Goal: Information Seeking & Learning: Find specific fact

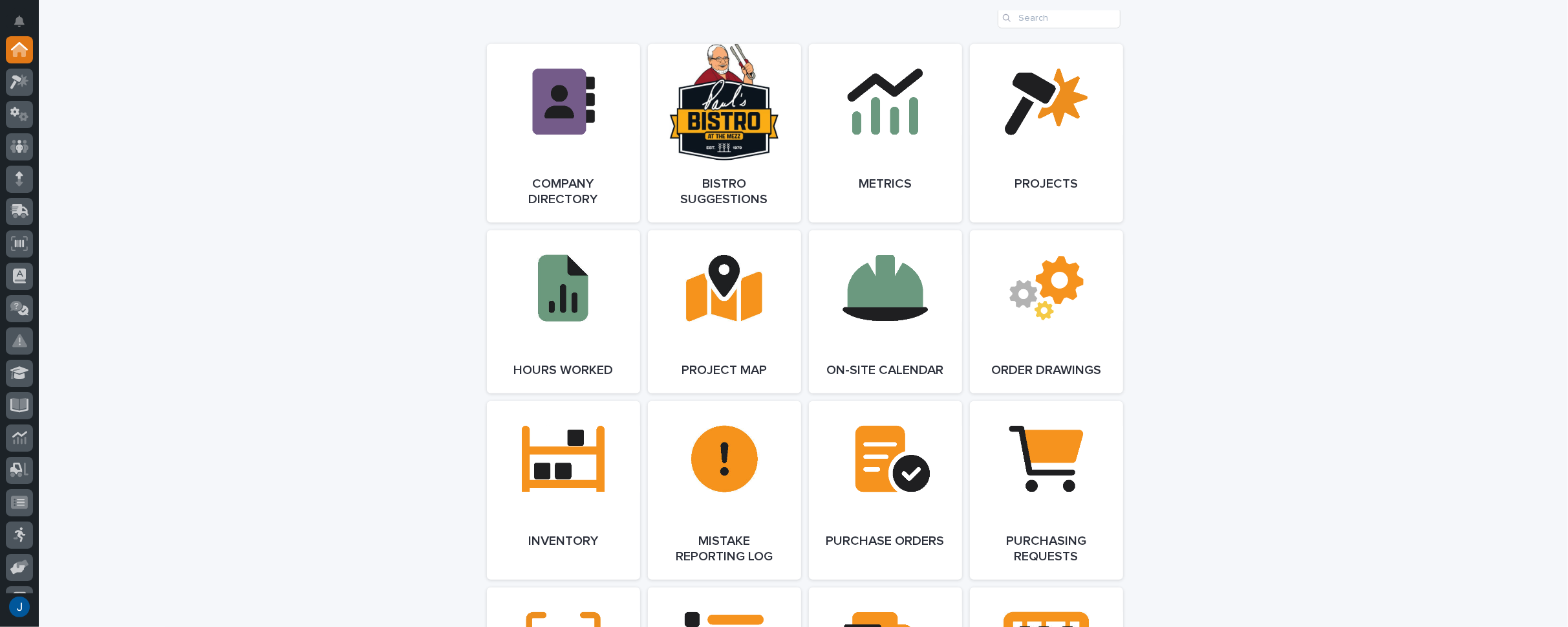
scroll to position [1164, 0]
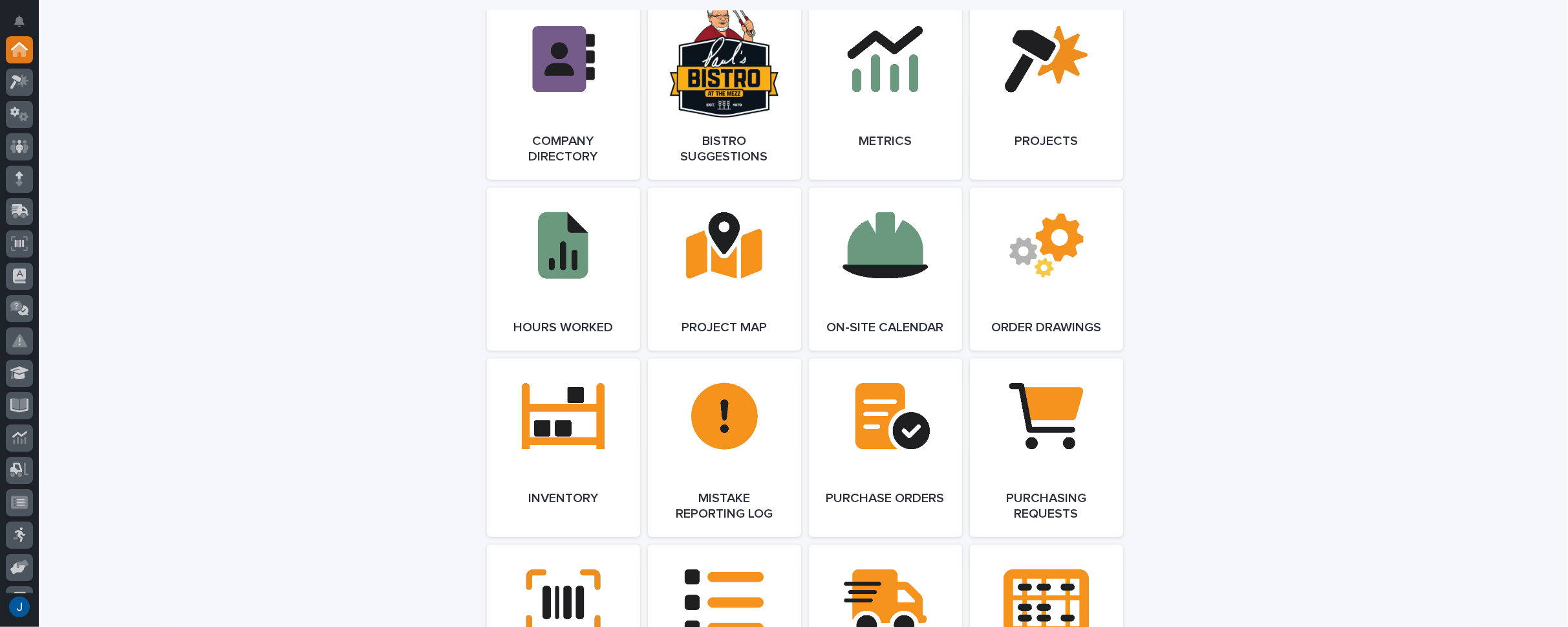
click at [390, 131] on div "**********" at bounding box center [803, 348] width 1529 height 2942
click at [721, 446] on span "Open Link" at bounding box center [725, 447] width 42 height 9
click at [238, 126] on div "**********" at bounding box center [803, 348] width 1529 height 2942
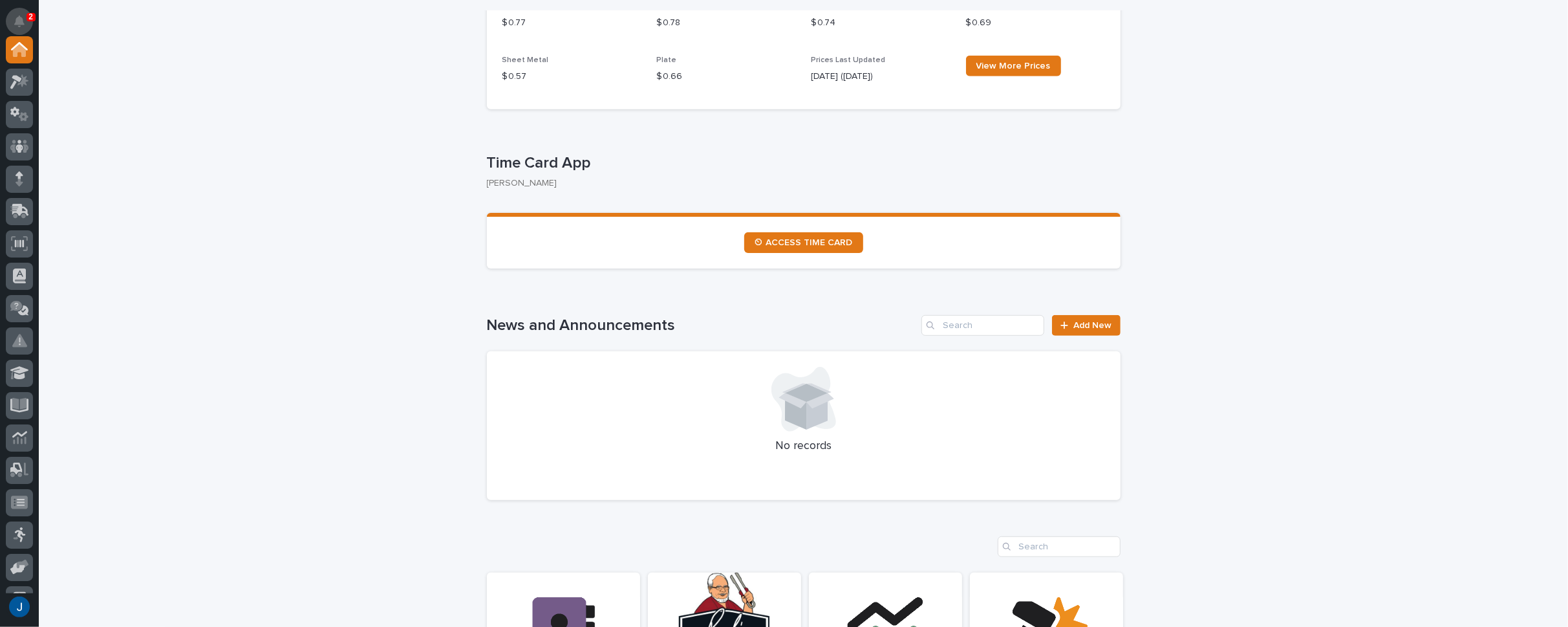
scroll to position [517, 0]
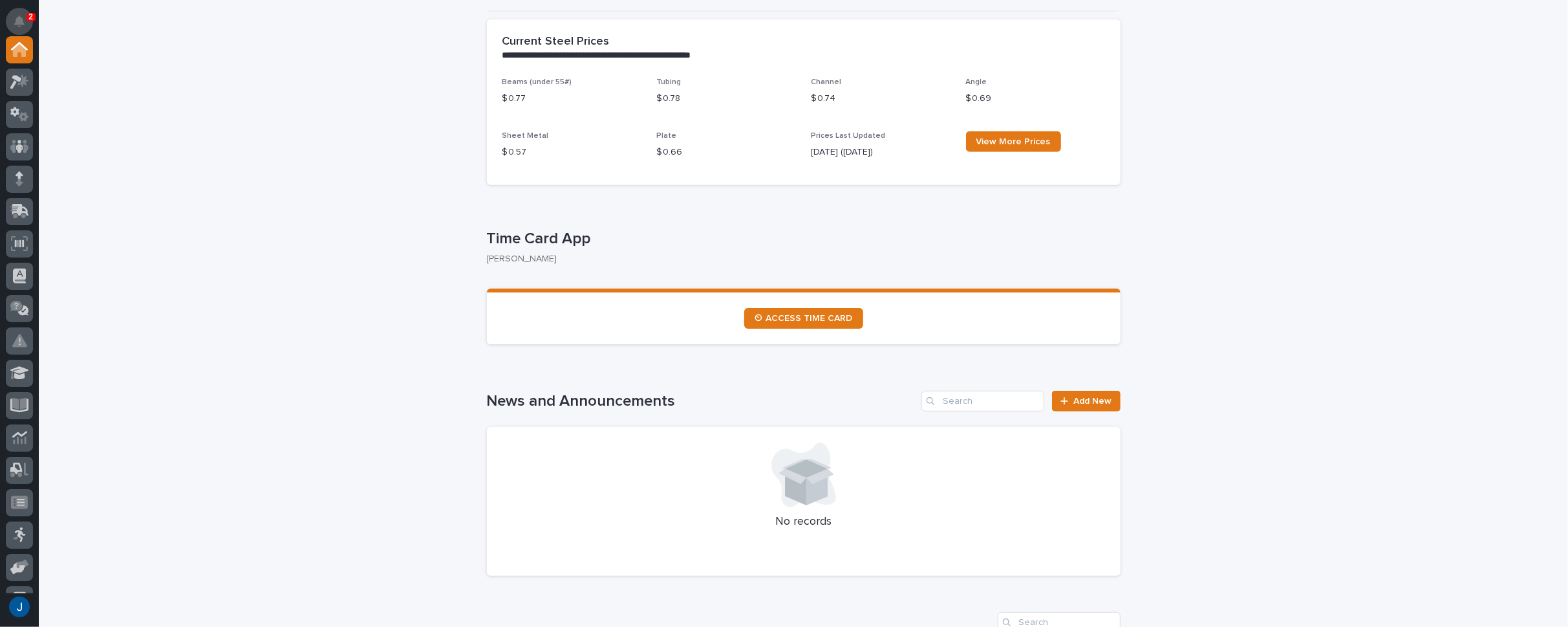
click at [21, 19] on icon "Notifications" at bounding box center [19, 21] width 10 height 12
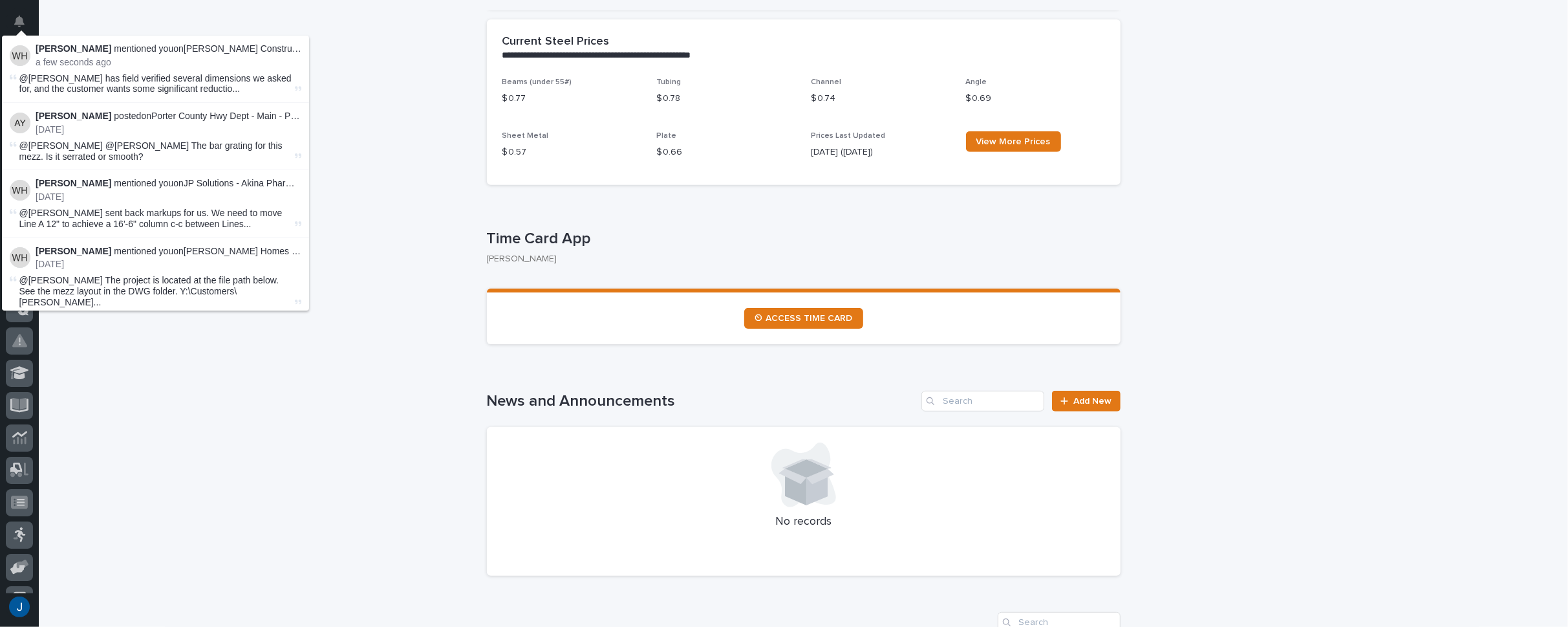
click at [121, 126] on p "2 days ago" at bounding box center [168, 129] width 265 height 11
click at [72, 85] on span "@Jamey Jodway Schenkel has field verified several dimensions we asked for, and …" at bounding box center [156, 84] width 273 height 22
click at [72, 50] on strong "[PERSON_NAME]" at bounding box center [73, 48] width 76 height 10
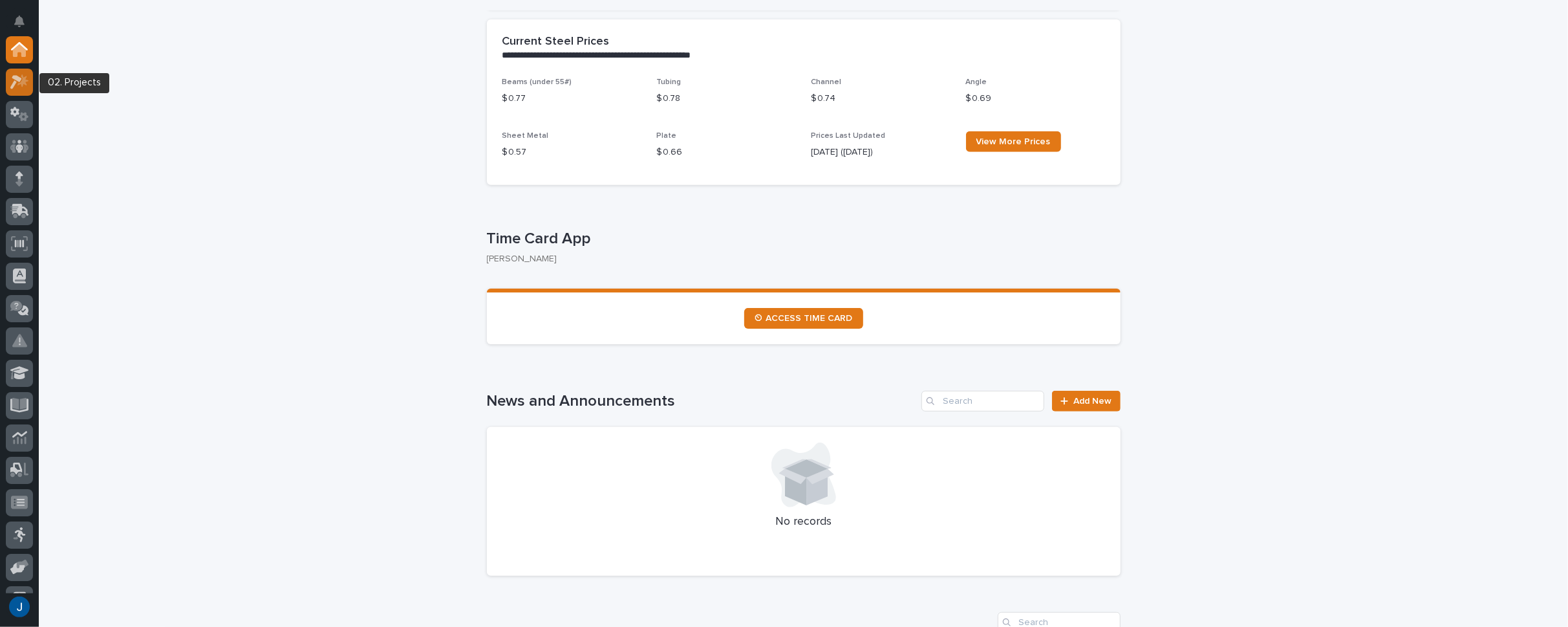
click at [24, 78] on icon at bounding box center [23, 79] width 11 height 13
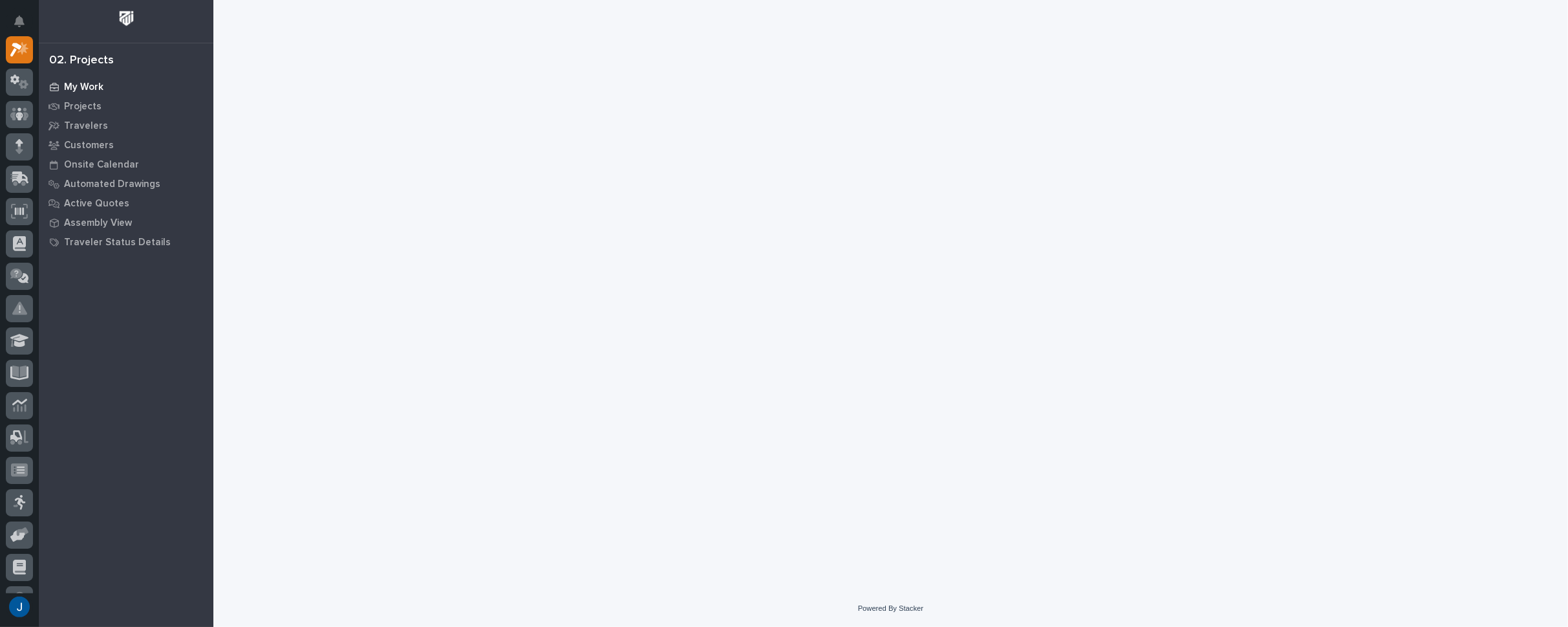
click at [85, 80] on div "My Work" at bounding box center [126, 86] width 169 height 18
click at [89, 88] on p "My Work" at bounding box center [83, 88] width 40 height 12
click at [90, 85] on p "My Work" at bounding box center [83, 88] width 40 height 12
click at [88, 83] on p "My Work" at bounding box center [83, 88] width 40 height 12
click at [79, 104] on p "Projects" at bounding box center [83, 107] width 38 height 12
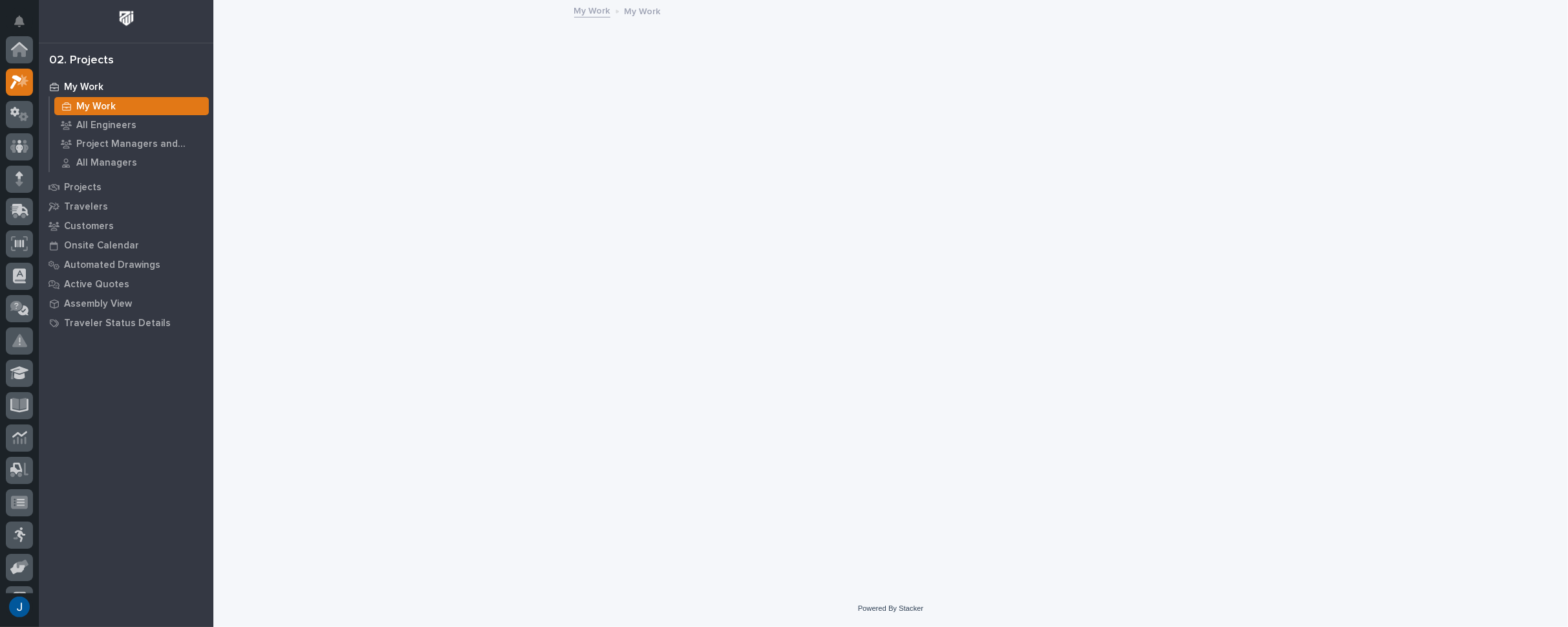
scroll to position [32, 0]
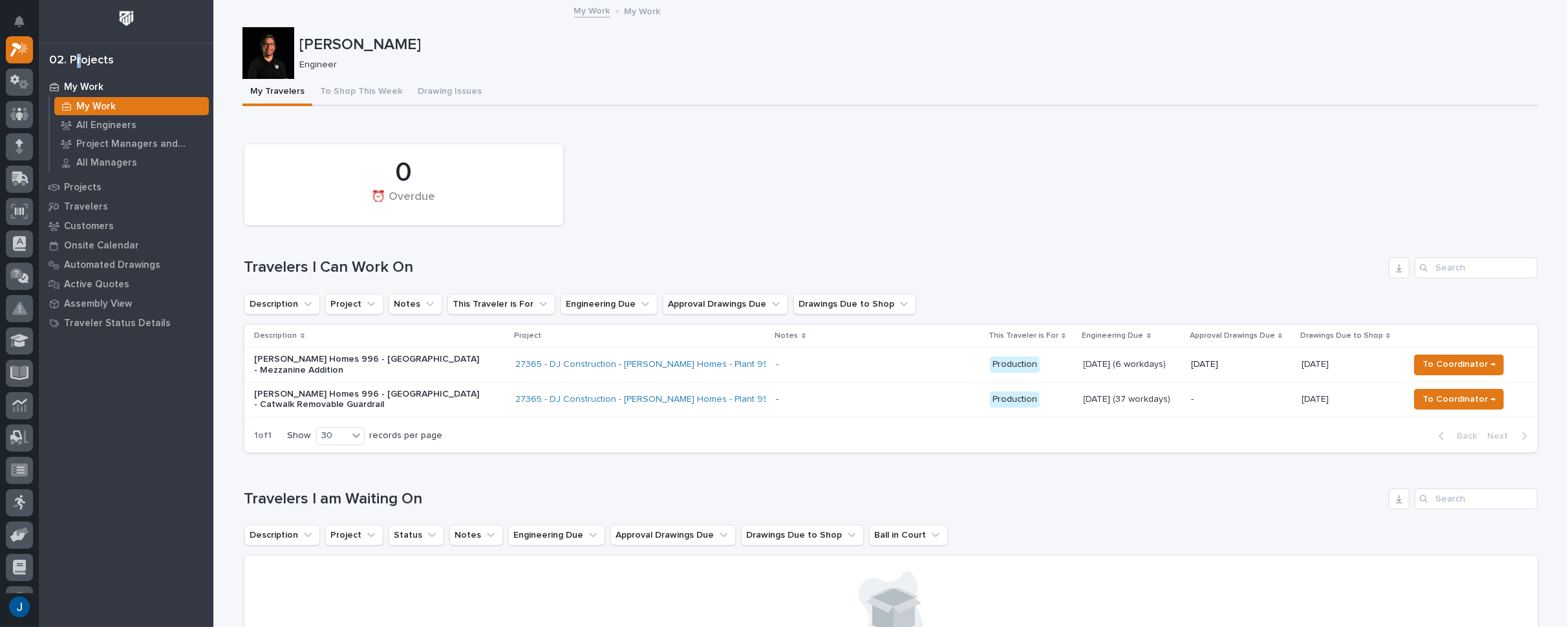
click at [79, 62] on div "02. Projects" at bounding box center [81, 61] width 65 height 14
click at [97, 126] on p "All Engineers" at bounding box center [106, 126] width 60 height 12
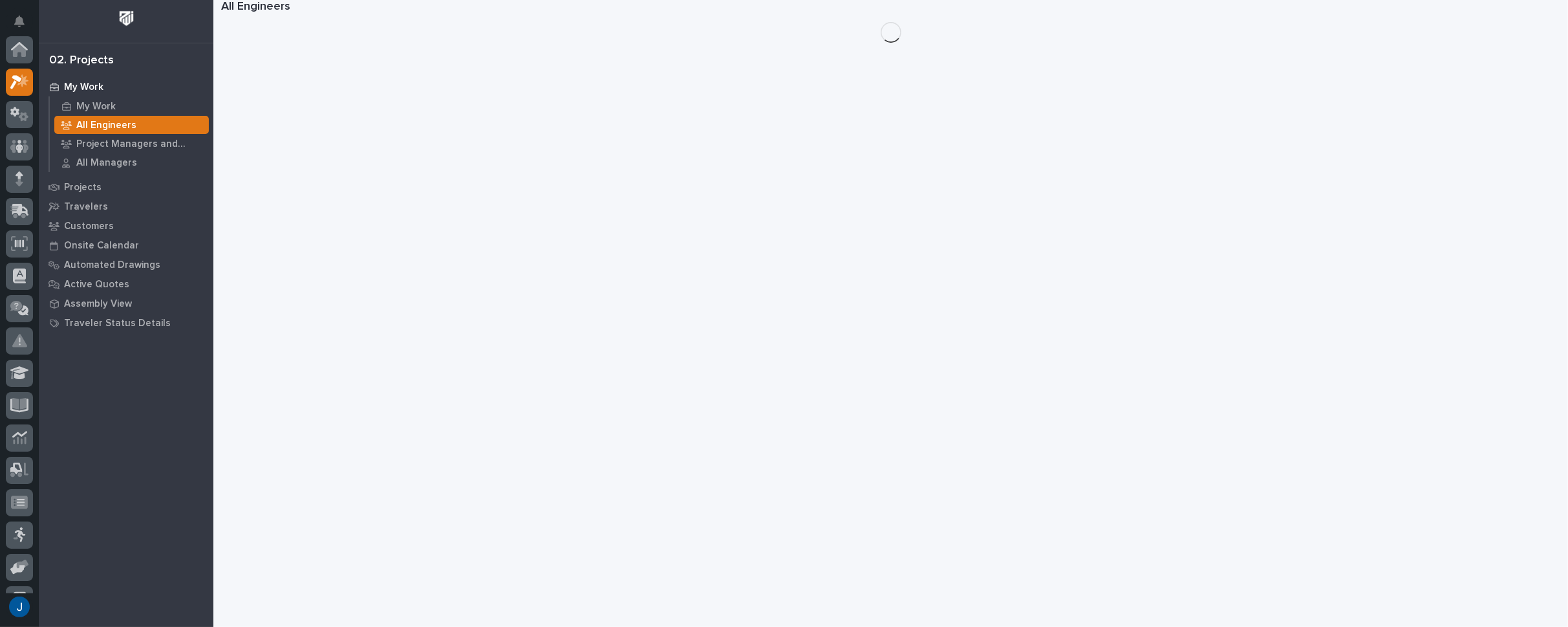
scroll to position [32, 0]
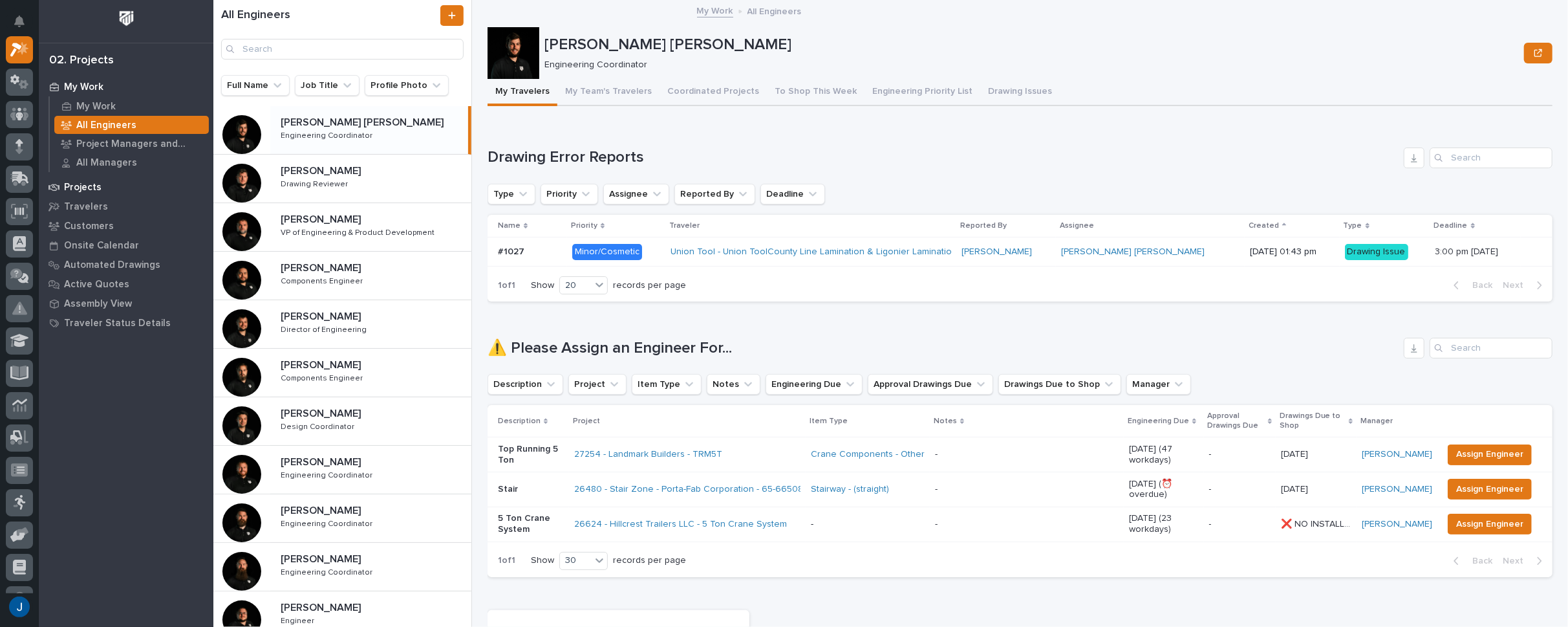
click at [82, 188] on p "Projects" at bounding box center [83, 188] width 38 height 12
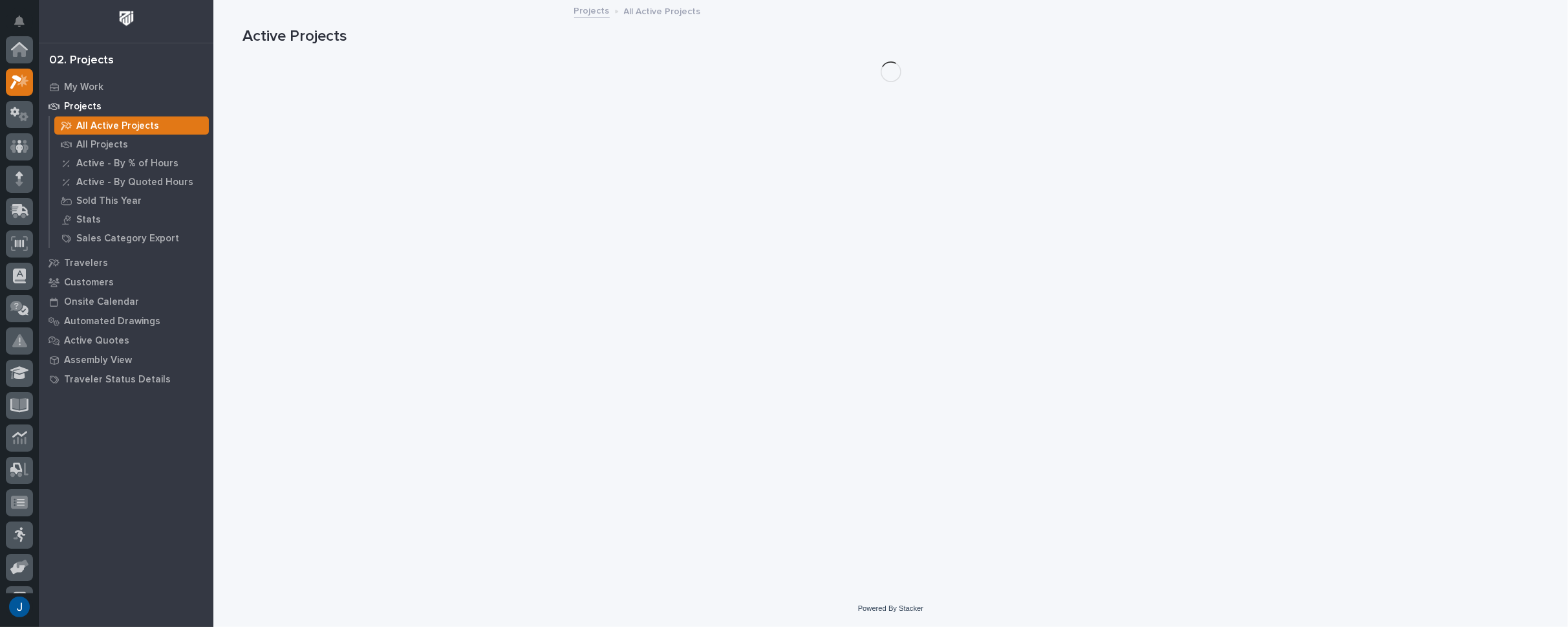
scroll to position [32, 0]
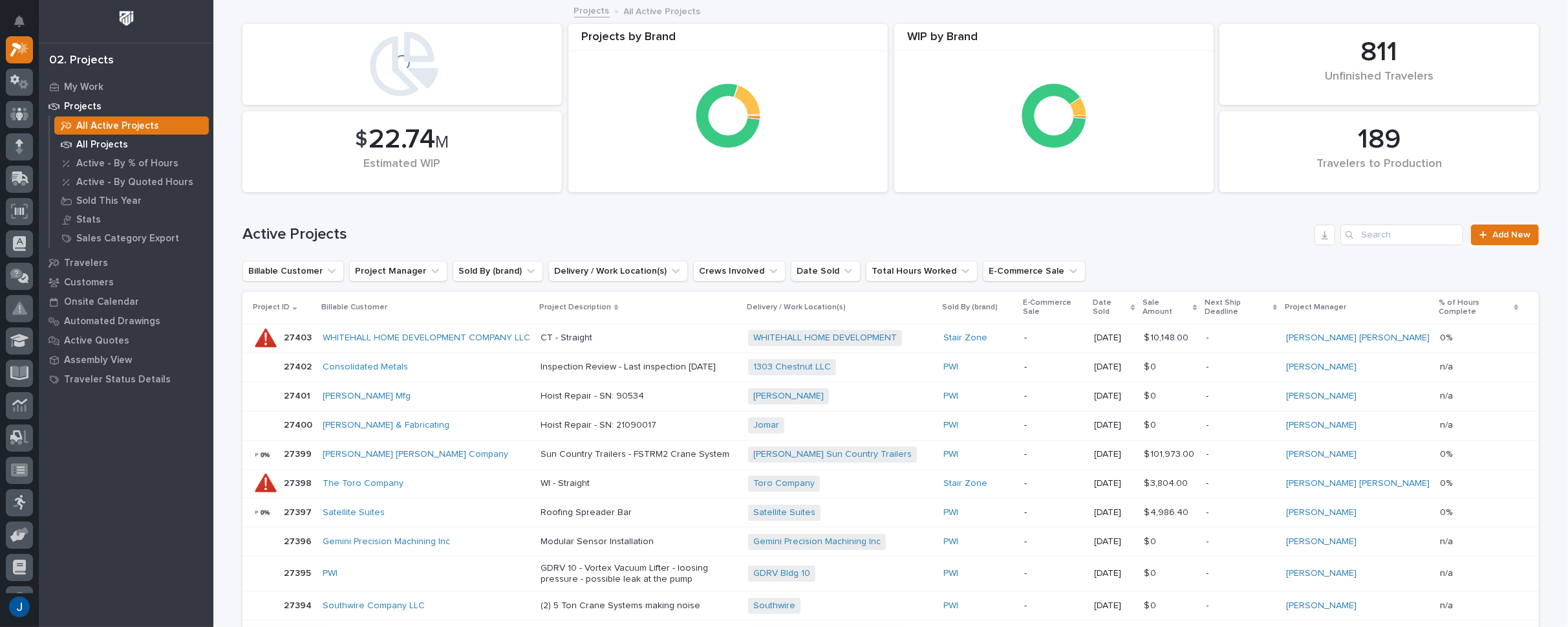
click at [101, 146] on p "All Projects" at bounding box center [102, 145] width 51 height 12
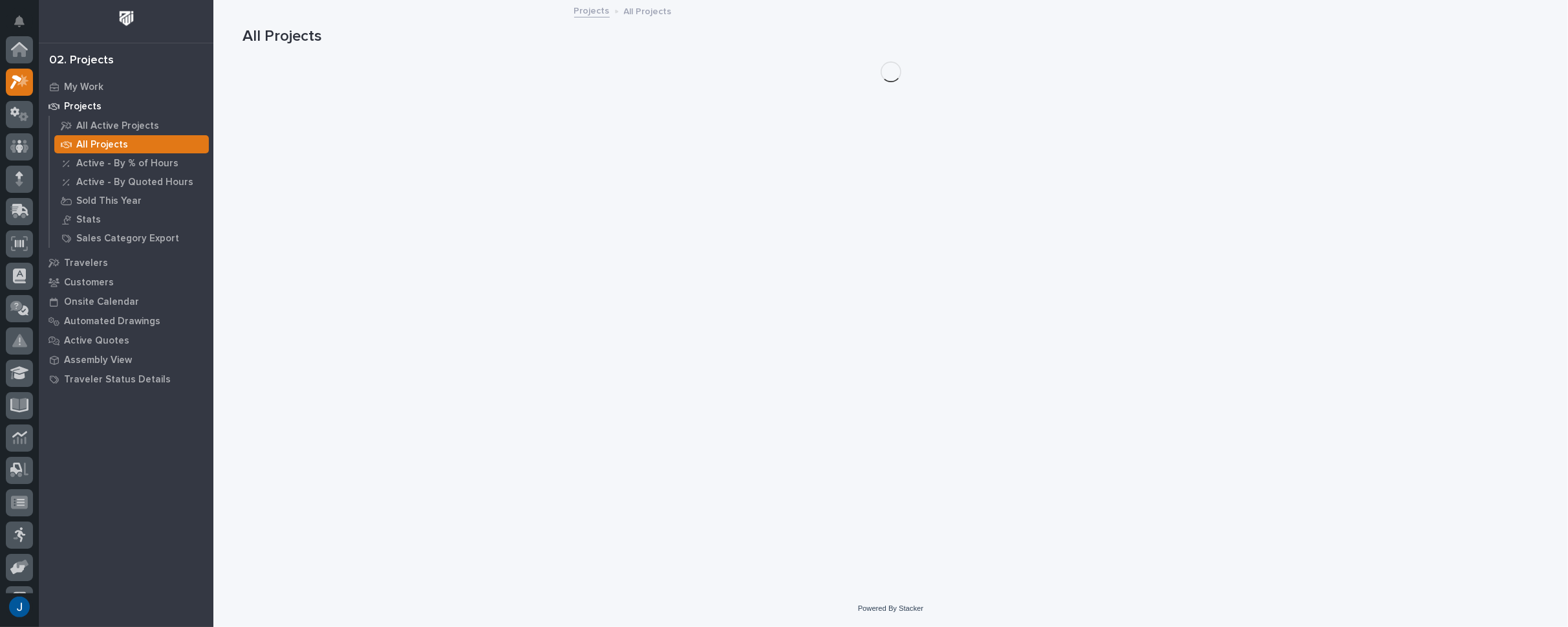
scroll to position [32, 0]
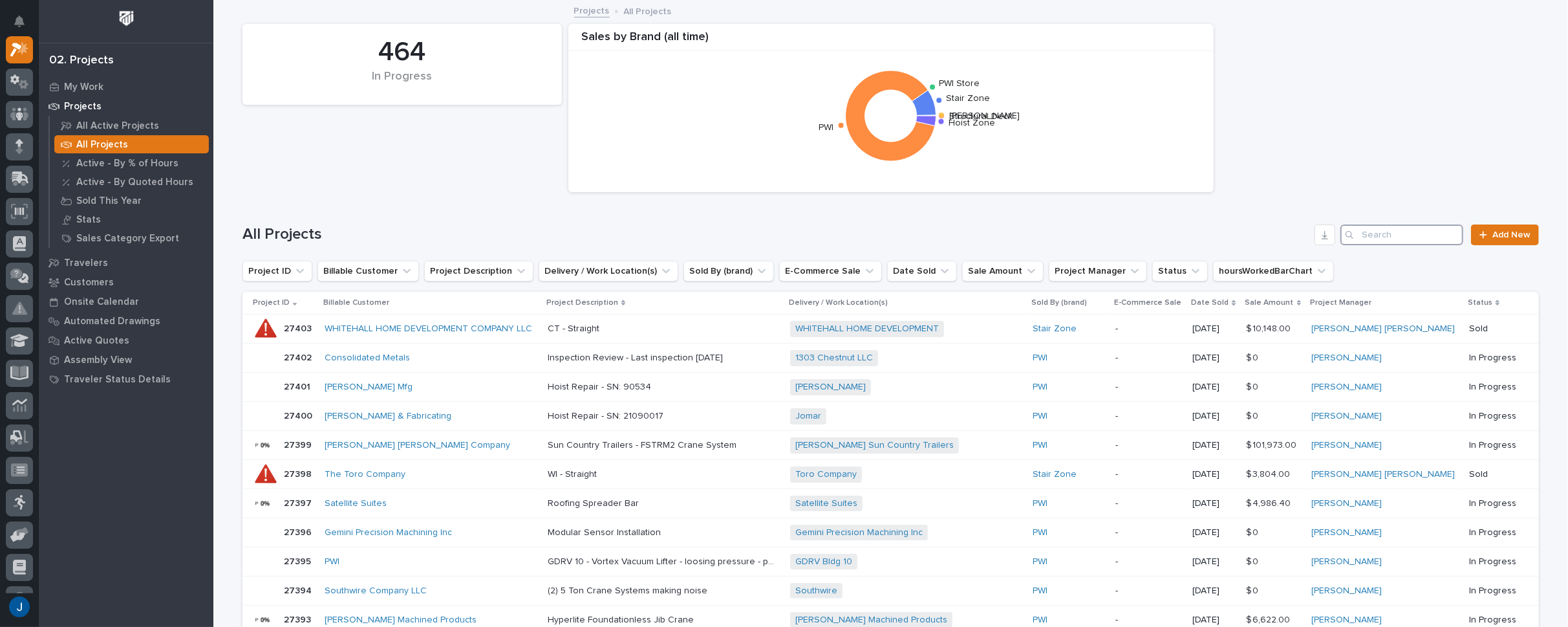
click at [1394, 228] on input "Search" at bounding box center [1402, 234] width 123 height 21
paste input "27194"
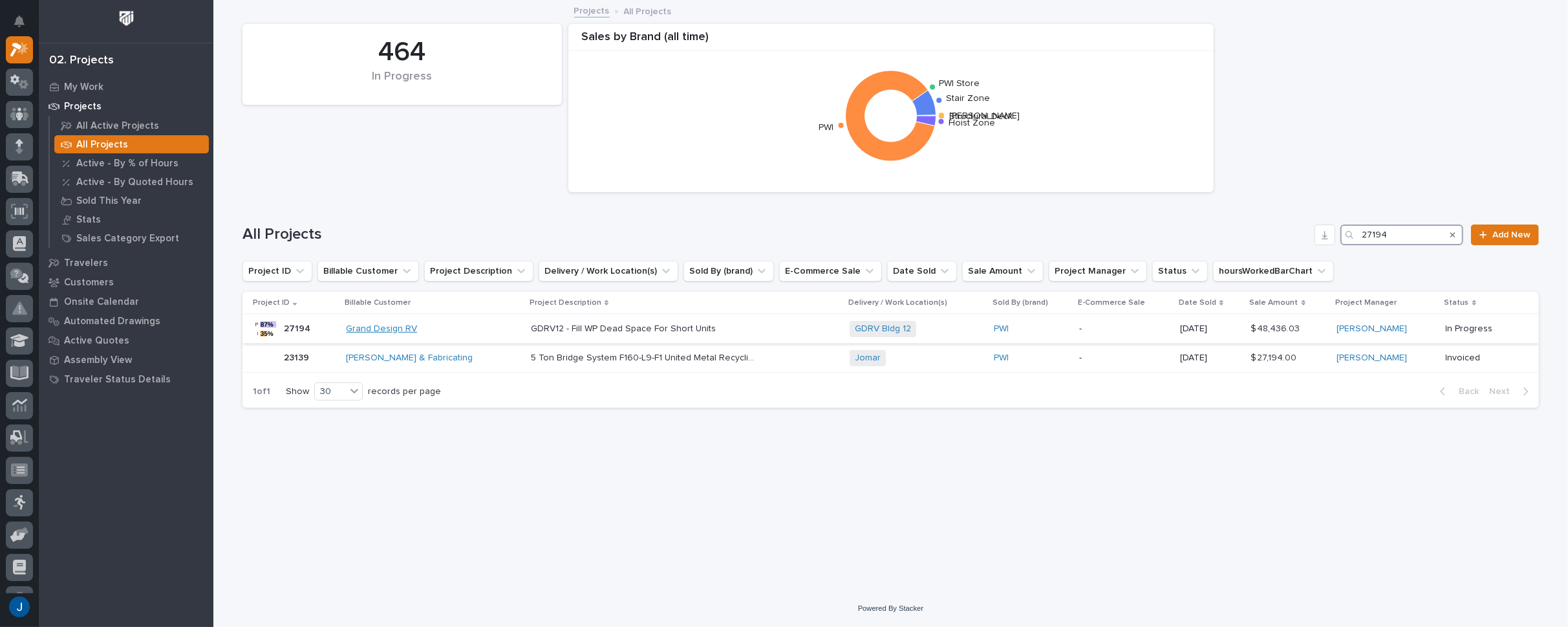
type input "27194"
click at [374, 332] on link "Grand Design RV" at bounding box center [382, 329] width 71 height 11
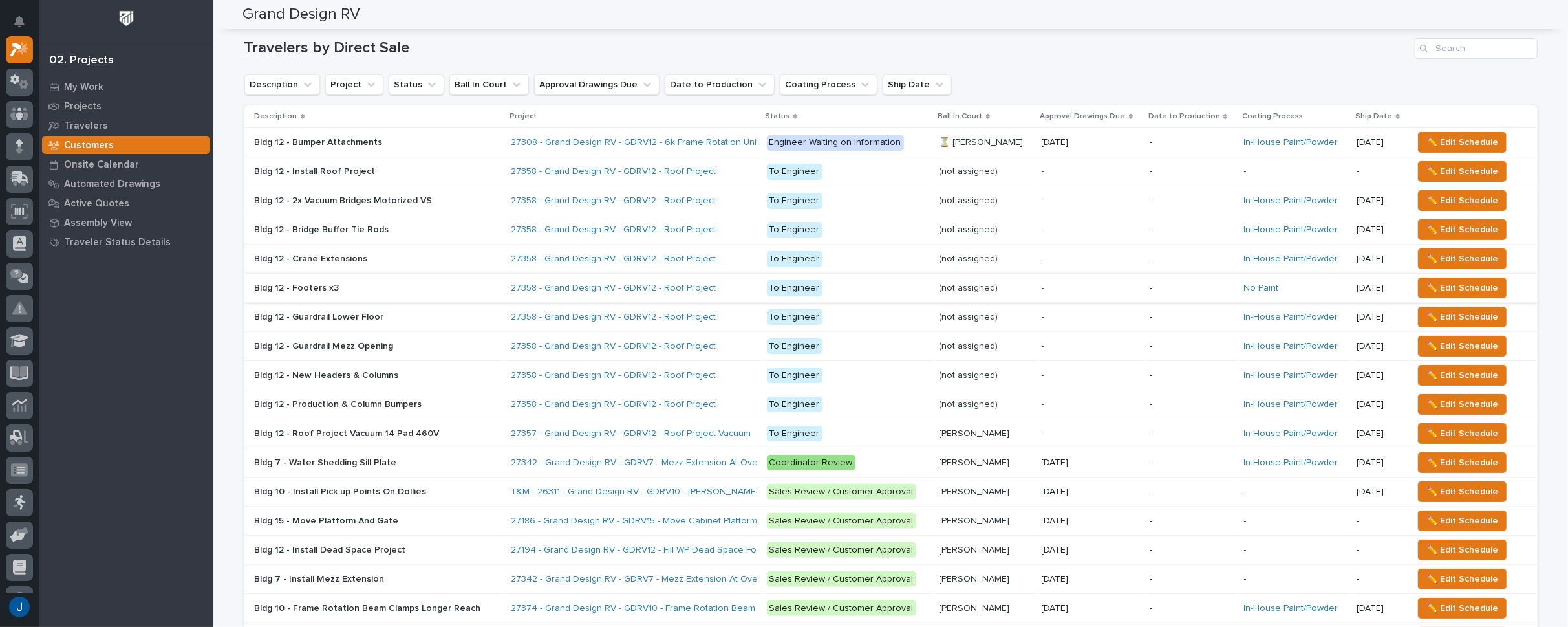
scroll to position [38, 0]
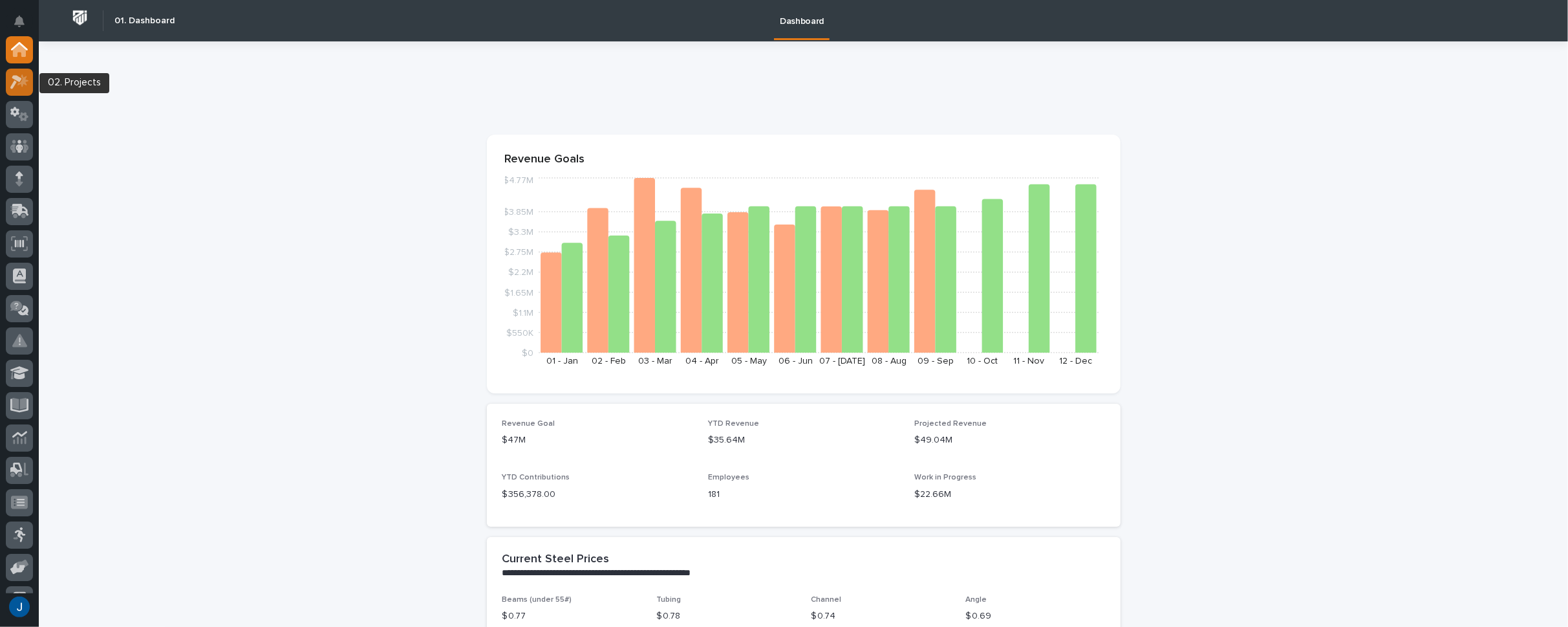
click at [15, 82] on icon at bounding box center [16, 82] width 12 height 14
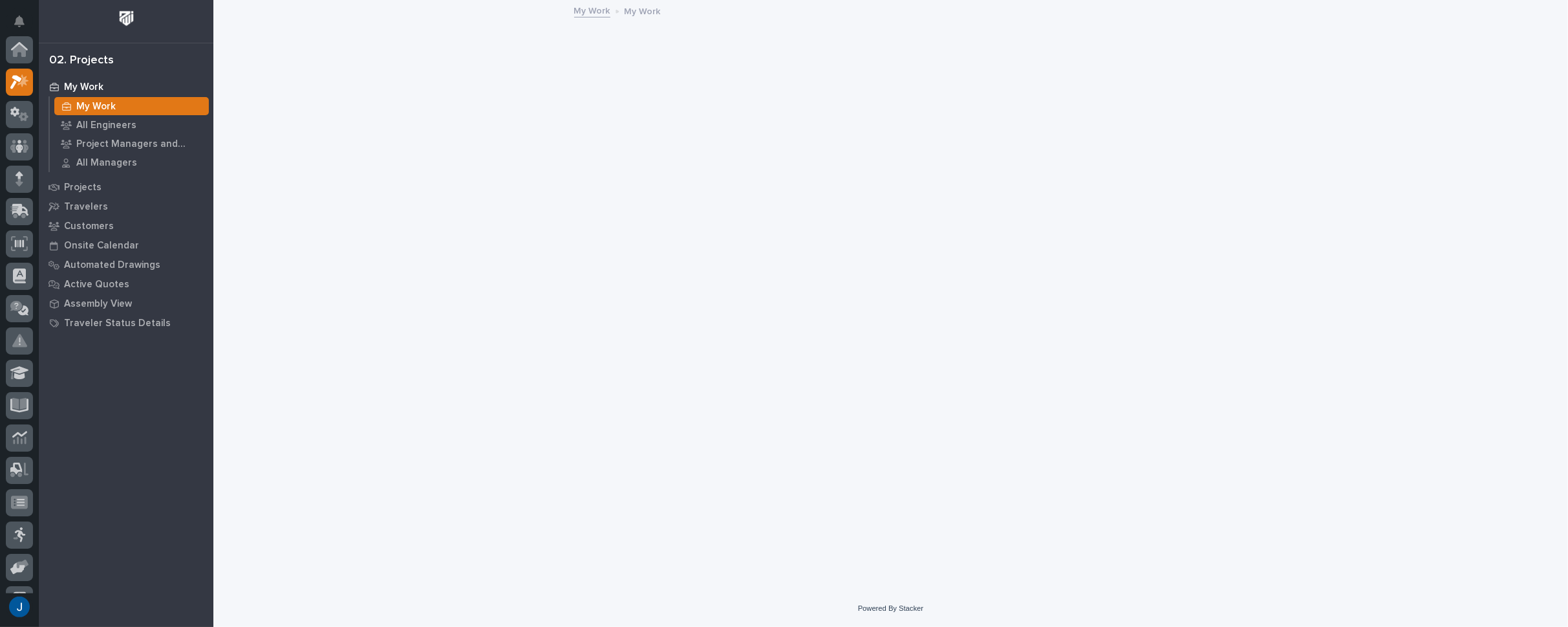
scroll to position [32, 0]
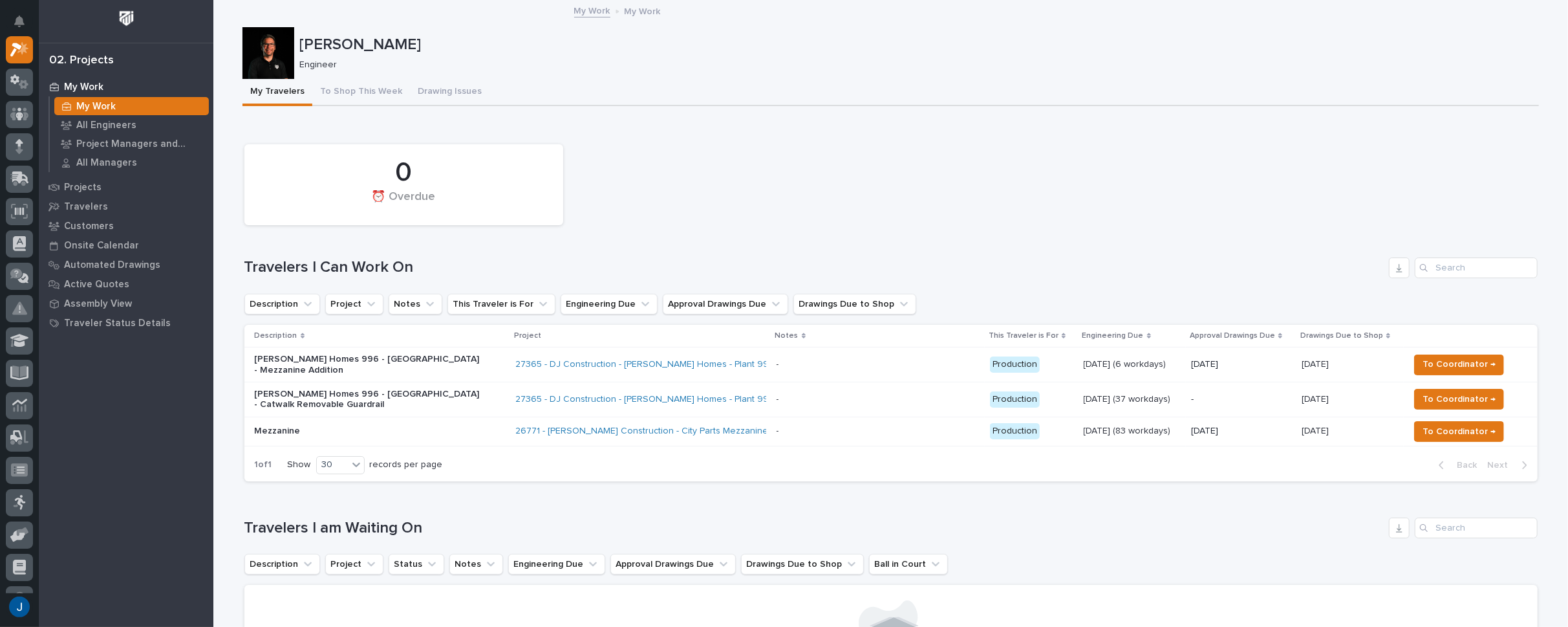
click at [263, 426] on p "Mezzanine" at bounding box center [367, 431] width 227 height 11
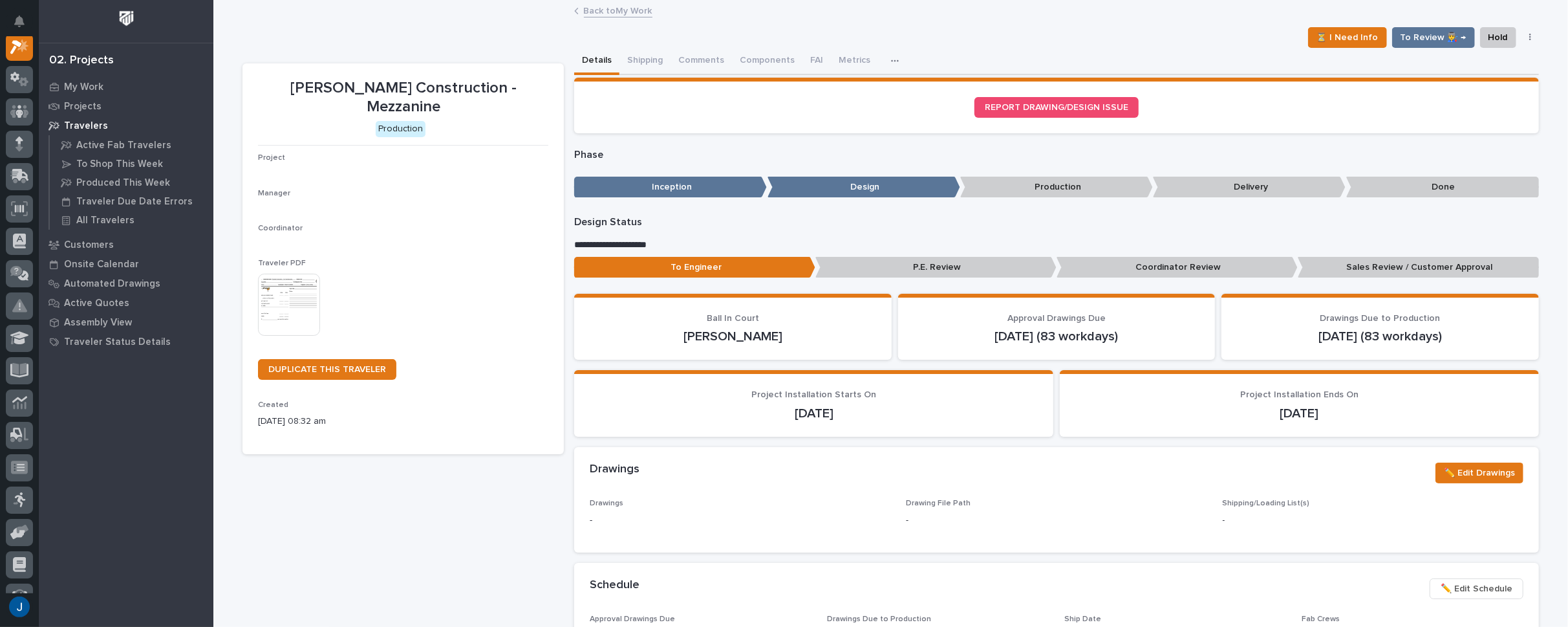
scroll to position [32, 0]
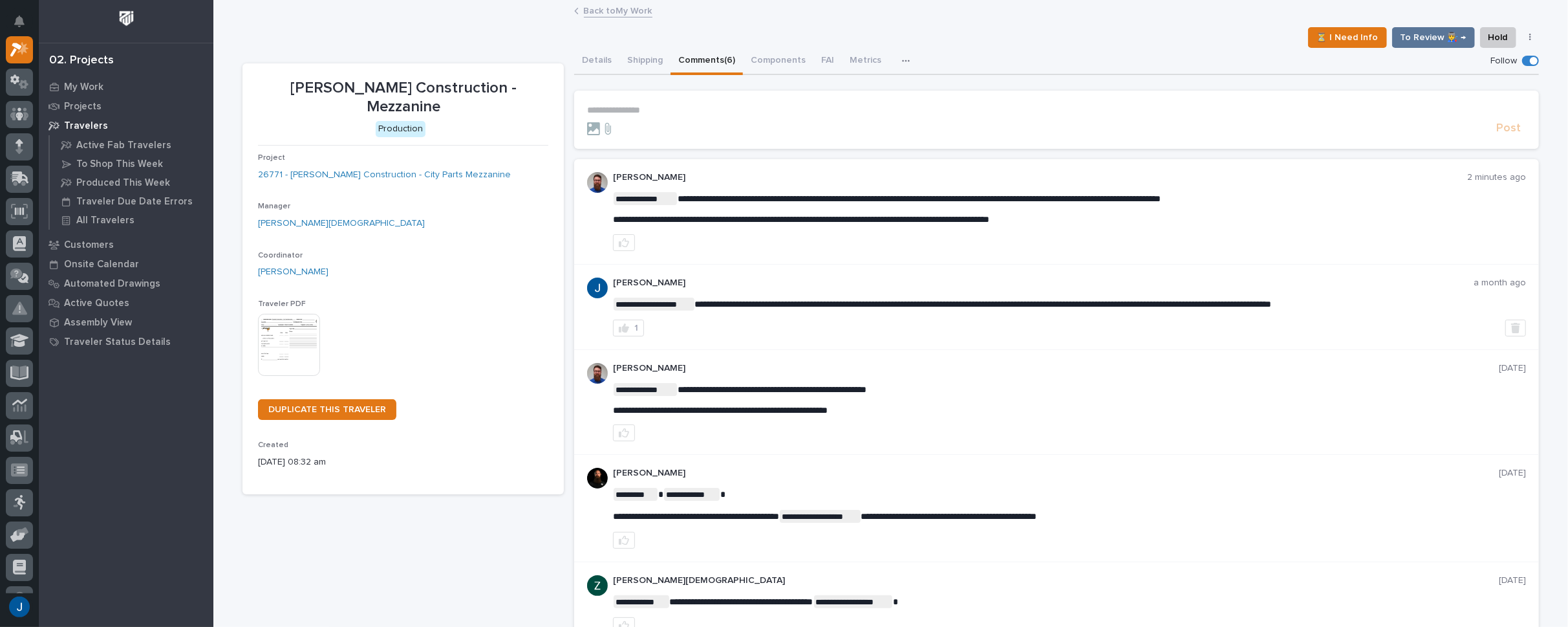
click at [712, 65] on button "Comments (6)" at bounding box center [707, 62] width 72 height 27
click at [1127, 234] on div at bounding box center [1068, 243] width 912 height 17
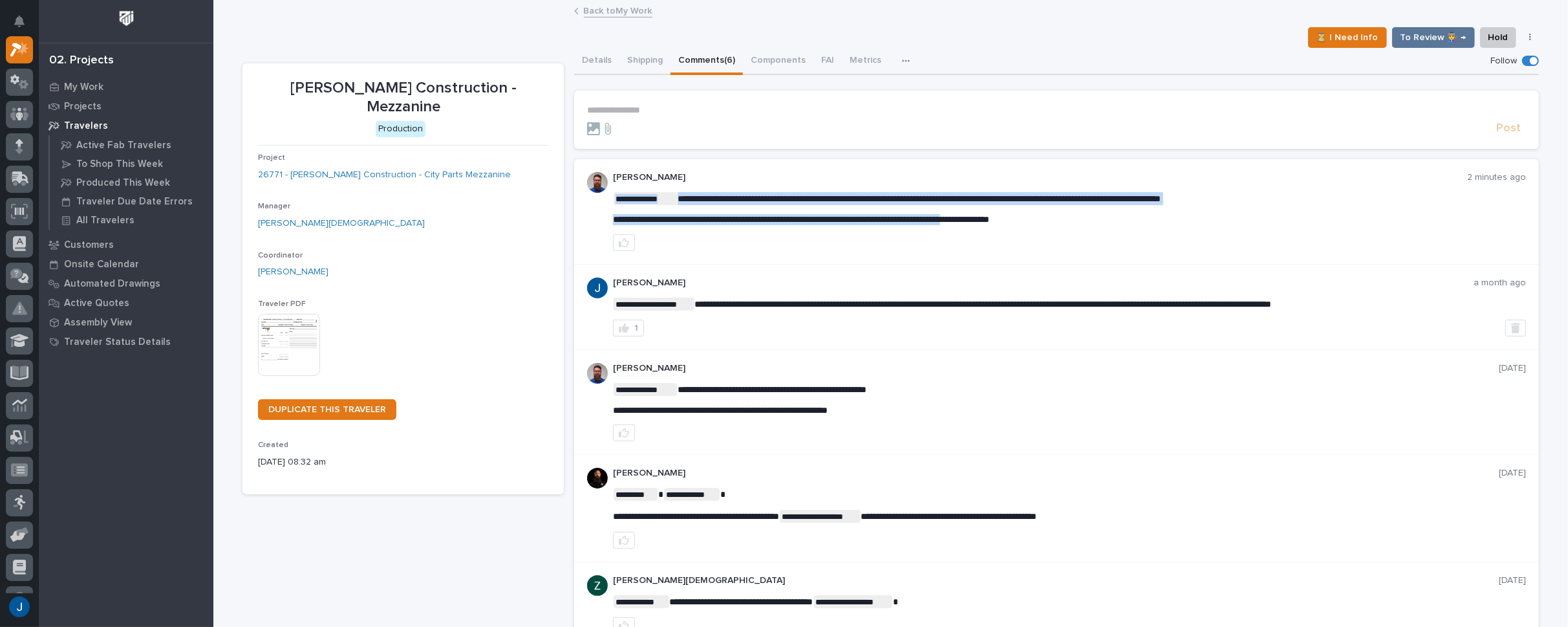
drag, startPoint x: 714, startPoint y: 218, endPoint x: 1164, endPoint y: 239, distance: 450.5
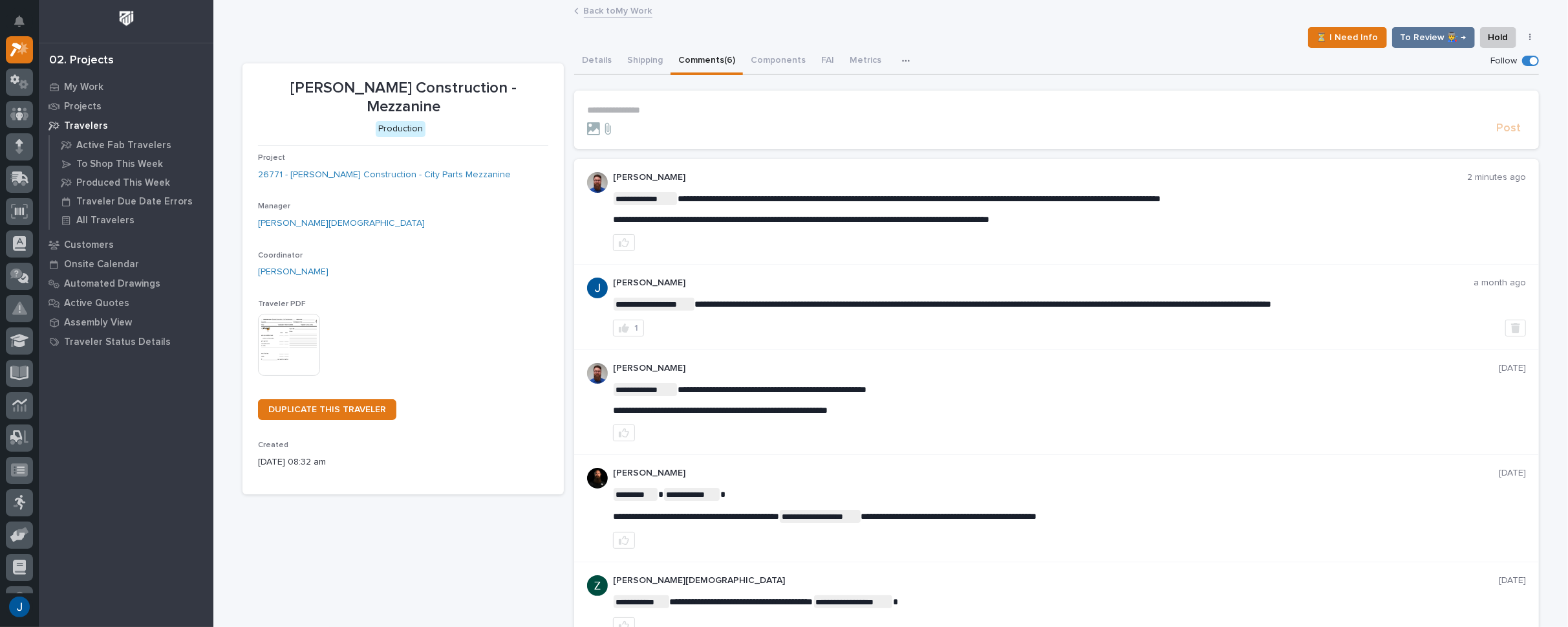
click at [1163, 238] on div at bounding box center [1068, 243] width 912 height 17
drag, startPoint x: 1096, startPoint y: 221, endPoint x: 760, endPoint y: 245, distance: 336.9
click at [716, 222] on p "**********" at bounding box center [1068, 219] width 912 height 11
copy span "**********"
